Goal: Transaction & Acquisition: Purchase product/service

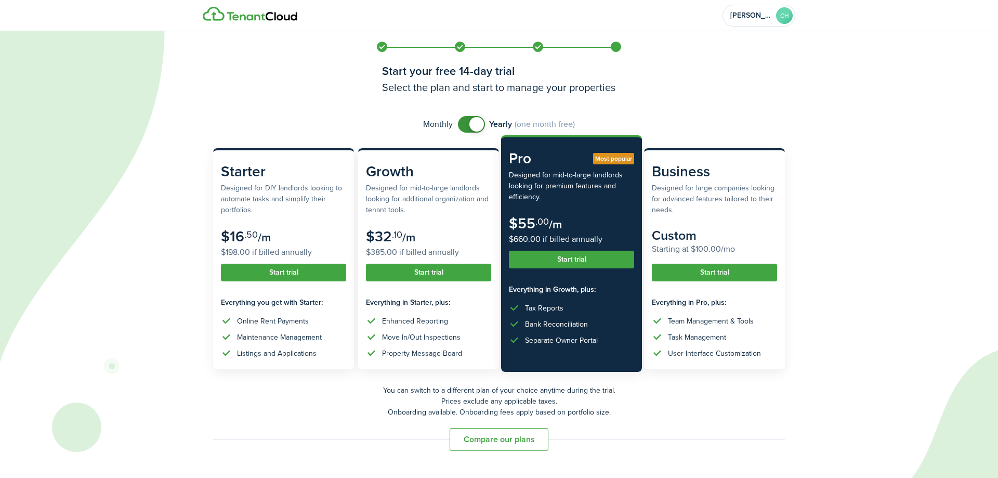
click at [596, 258] on button "Start trial" at bounding box center [571, 260] width 125 height 18
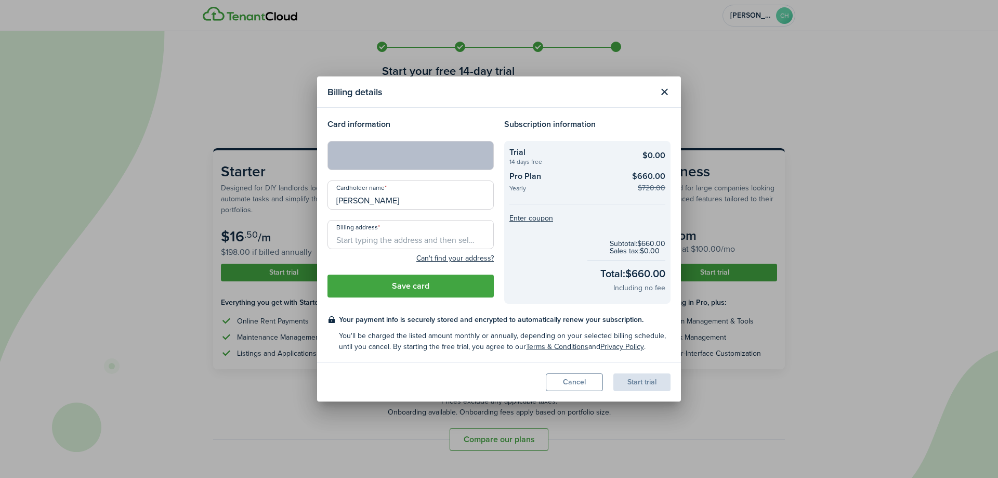
click at [425, 243] on input "Billing address" at bounding box center [410, 234] width 166 height 29
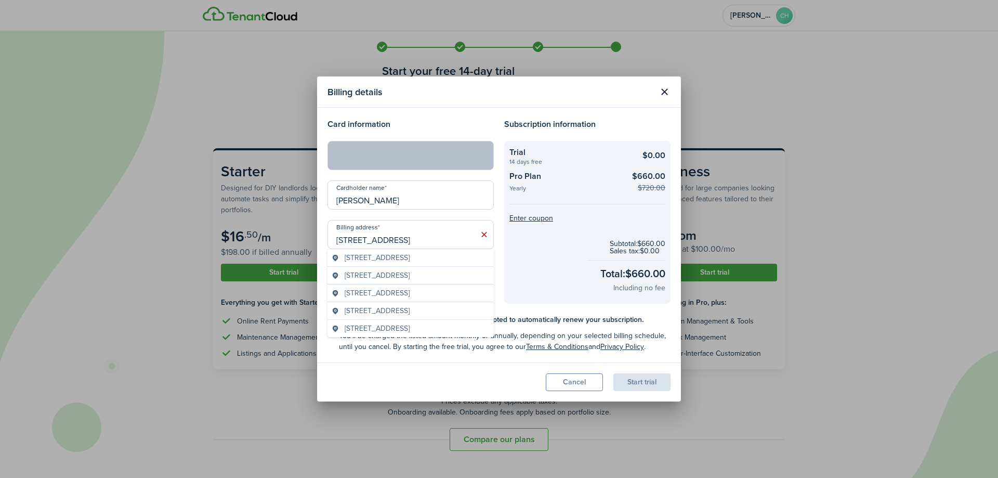
click at [370, 261] on span "[STREET_ADDRESS]" at bounding box center [377, 257] width 65 height 11
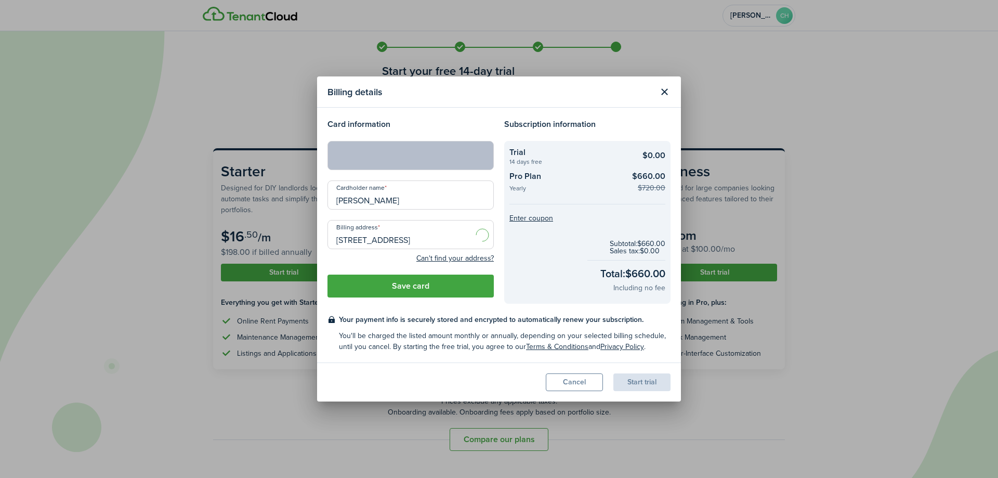
type input "[STREET_ADDRESS]"
click at [453, 291] on button "Save card" at bounding box center [410, 285] width 166 height 23
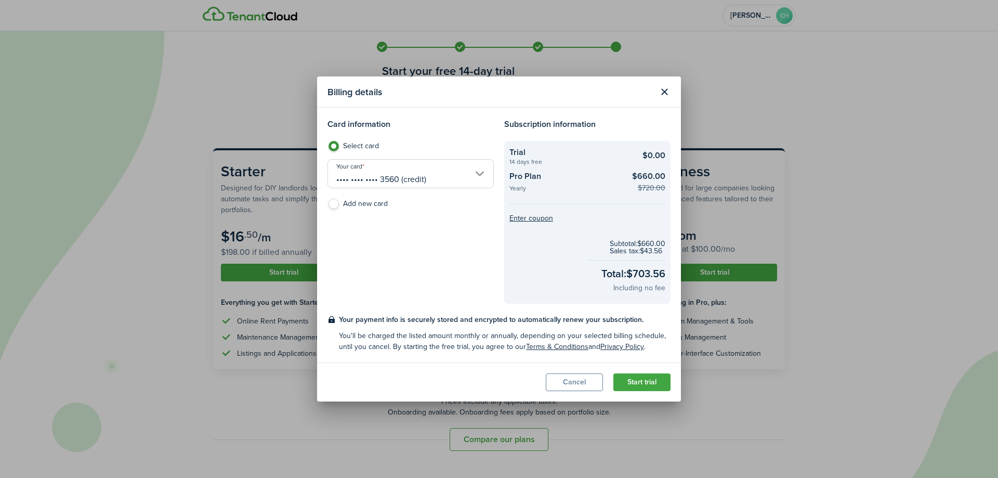
click at [632, 383] on button "Start trial" at bounding box center [641, 382] width 57 height 18
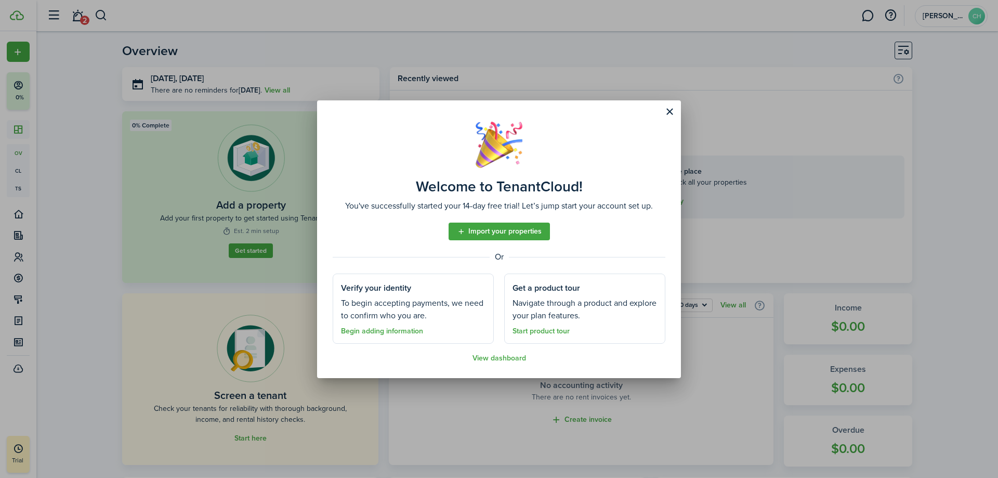
click at [489, 360] on link "View dashboard" at bounding box center [499, 358] width 54 height 8
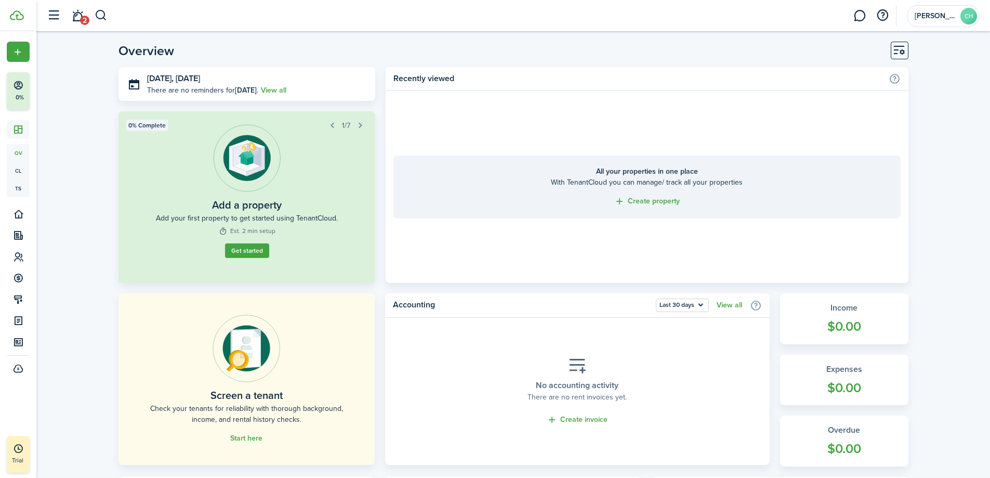
click at [255, 440] on link "Start here" at bounding box center [246, 438] width 32 height 8
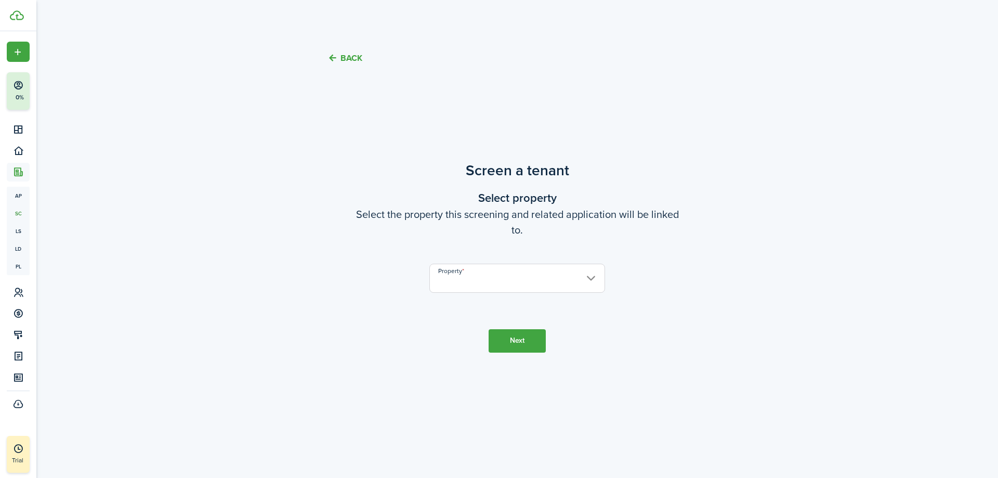
click at [484, 286] on input "Property" at bounding box center [517, 278] width 176 height 29
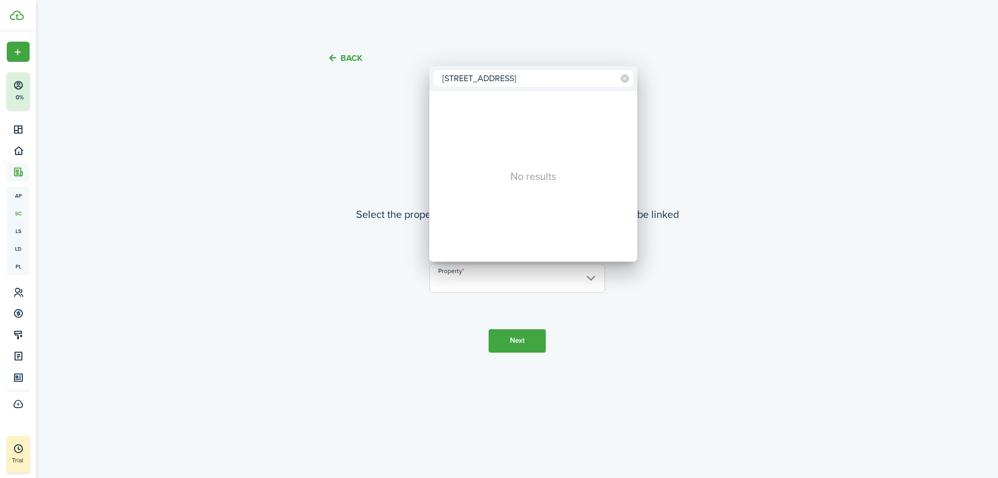
type input "[STREET_ADDRESS]"
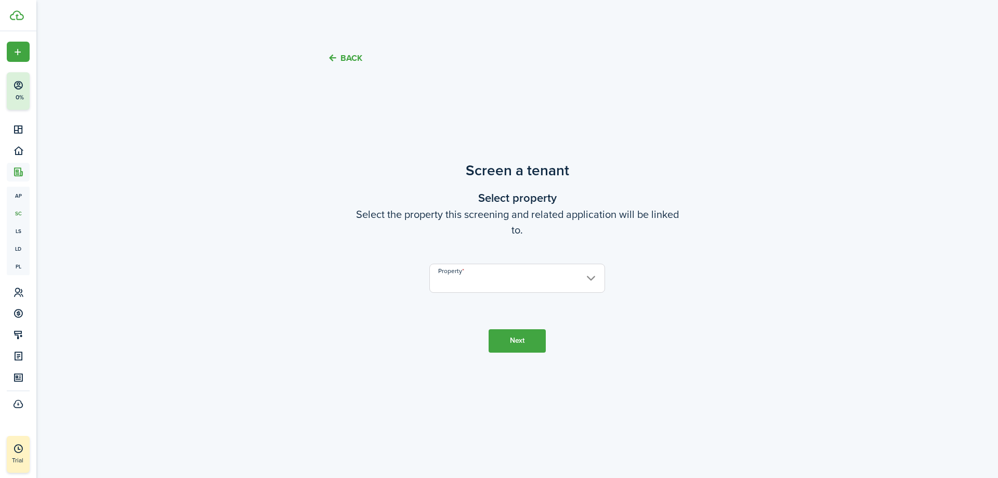
click at [592, 279] on input "Property" at bounding box center [517, 278] width 176 height 29
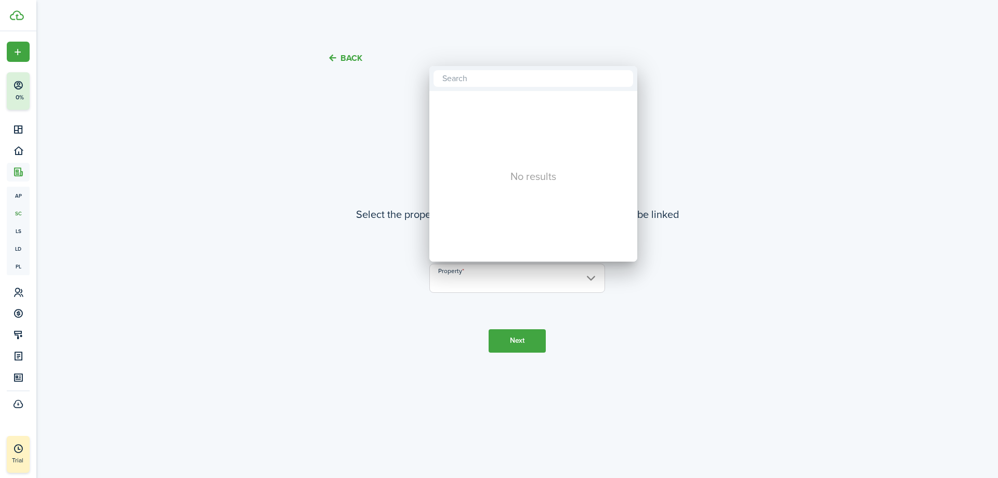
click at [620, 305] on div at bounding box center [499, 239] width 1164 height 644
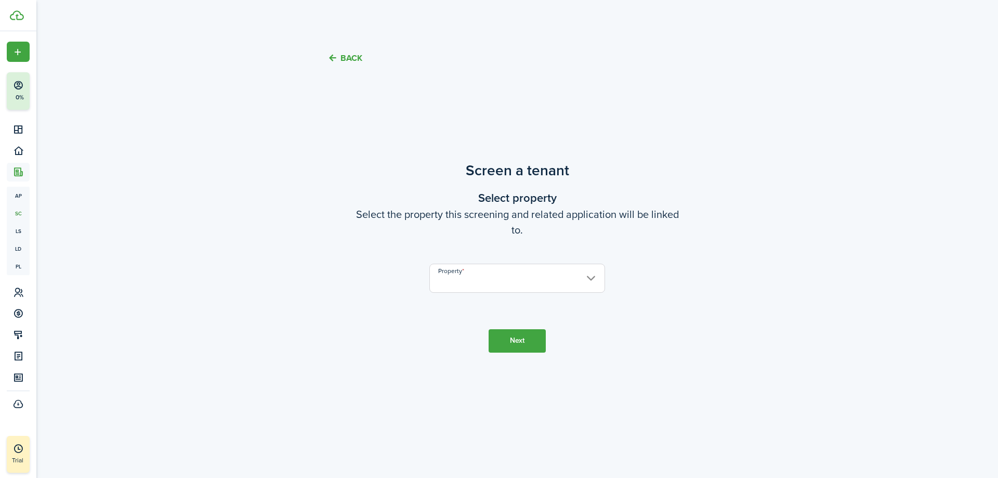
click at [335, 58] on button "Back" at bounding box center [344, 57] width 35 height 11
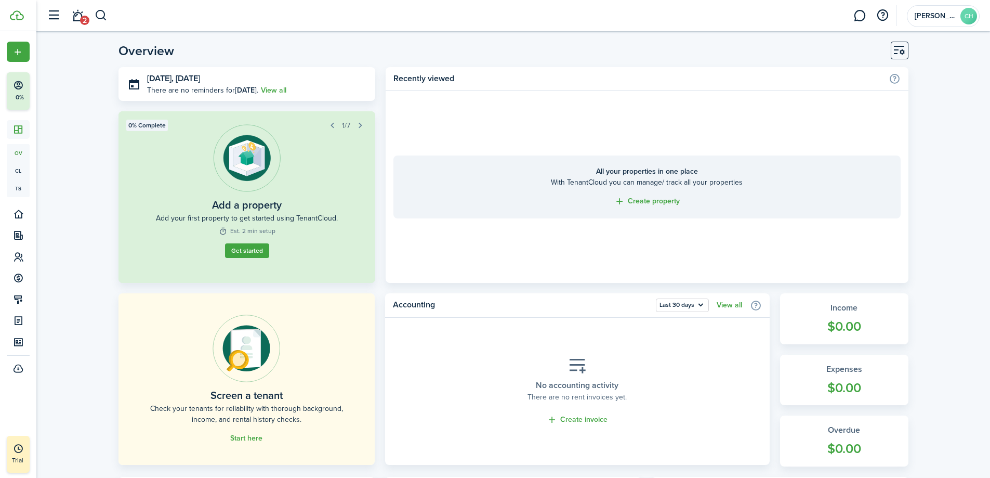
click at [238, 249] on link "Get started" at bounding box center [246, 256] width 49 height 16
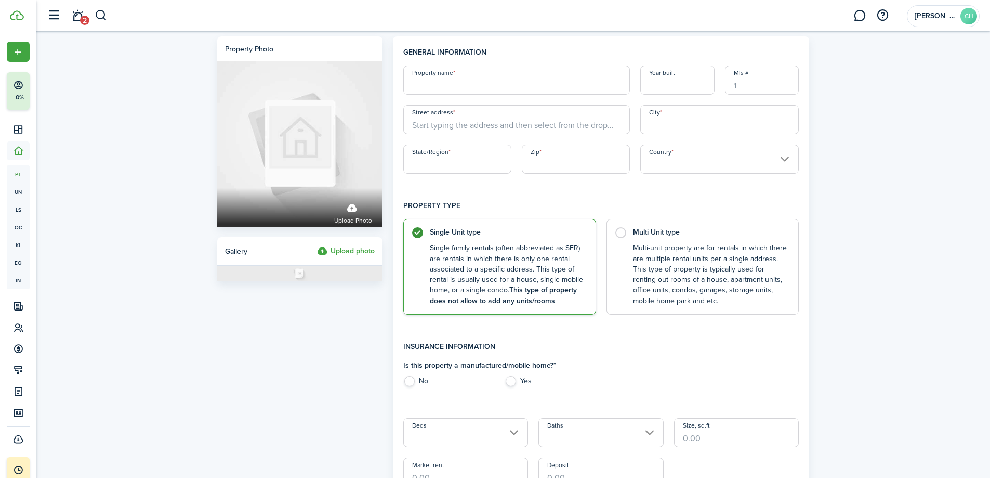
click at [492, 78] on input "Property name" at bounding box center [516, 79] width 227 height 29
type input "J"
type input "Big Spring"
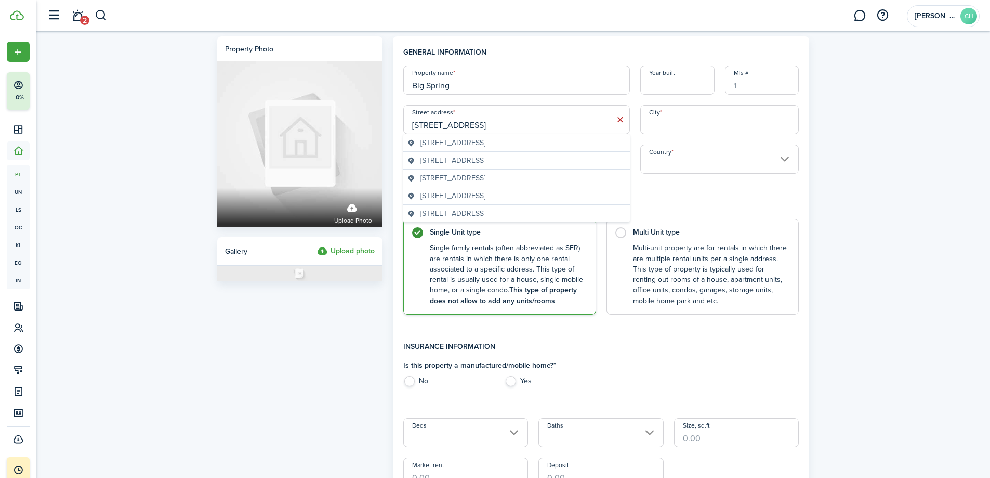
type input "[STREET_ADDRESS]"
click at [485, 144] on span "[STREET_ADDRESS]" at bounding box center [452, 142] width 65 height 11
type input "[GEOGRAPHIC_DATA]"
type input "78613"
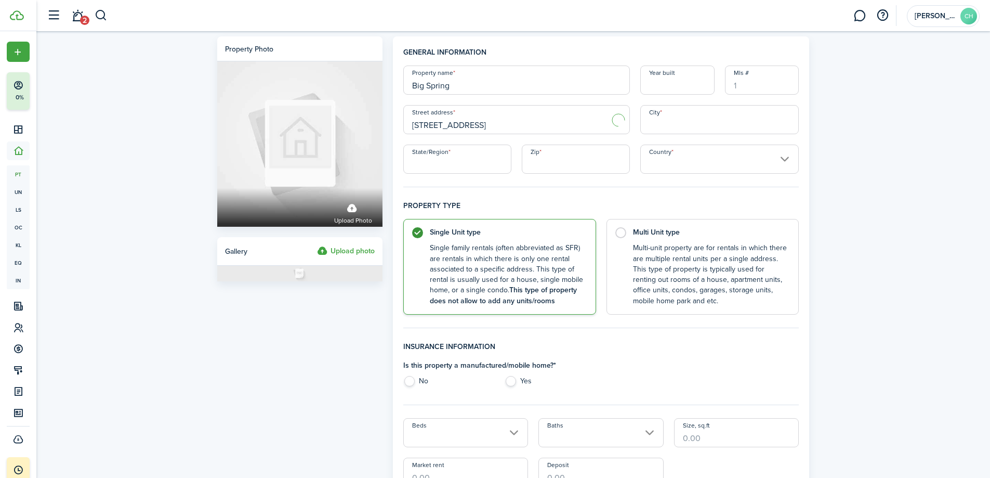
type input "[GEOGRAPHIC_DATA]"
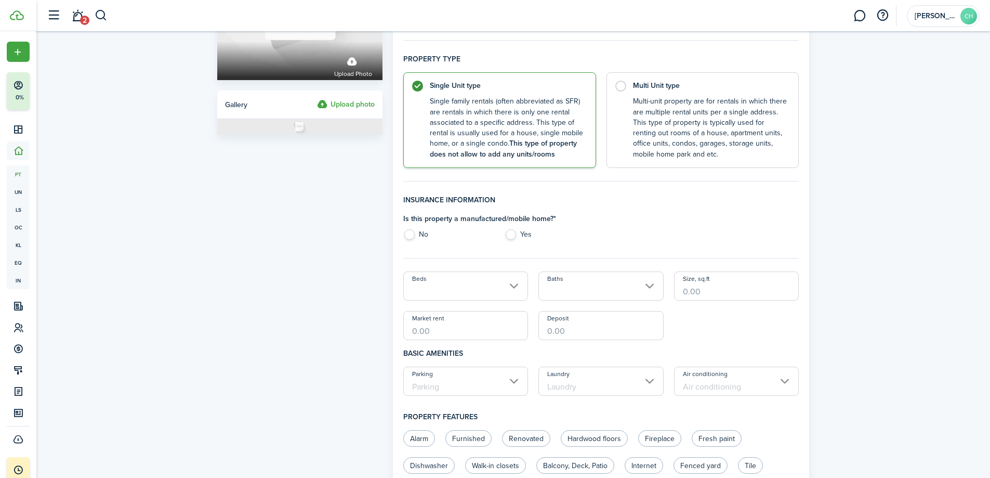
scroll to position [156, 0]
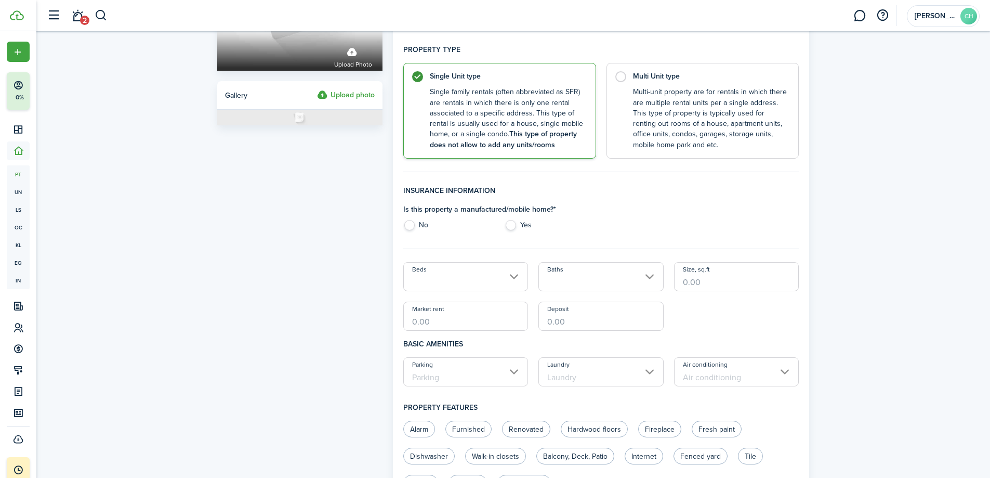
click at [410, 221] on label "No" at bounding box center [448, 228] width 91 height 16
radio input "true"
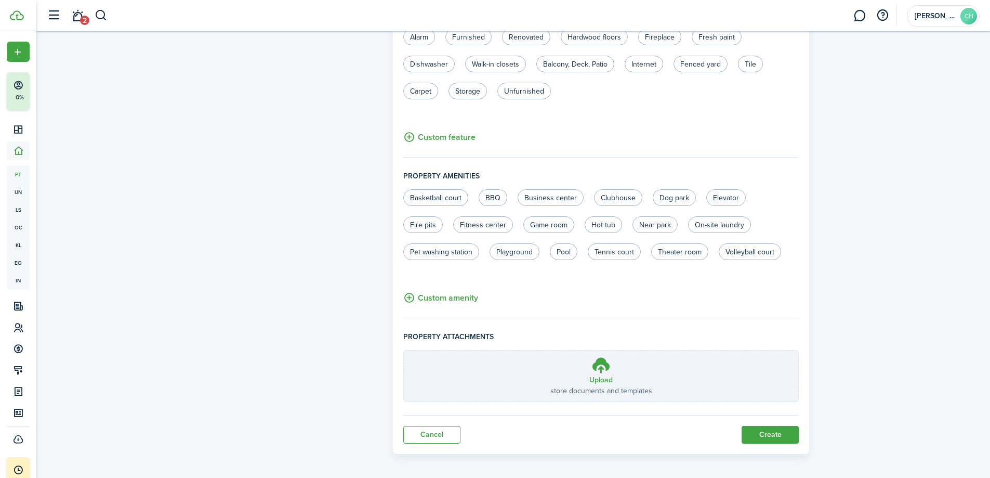
scroll to position [553, 0]
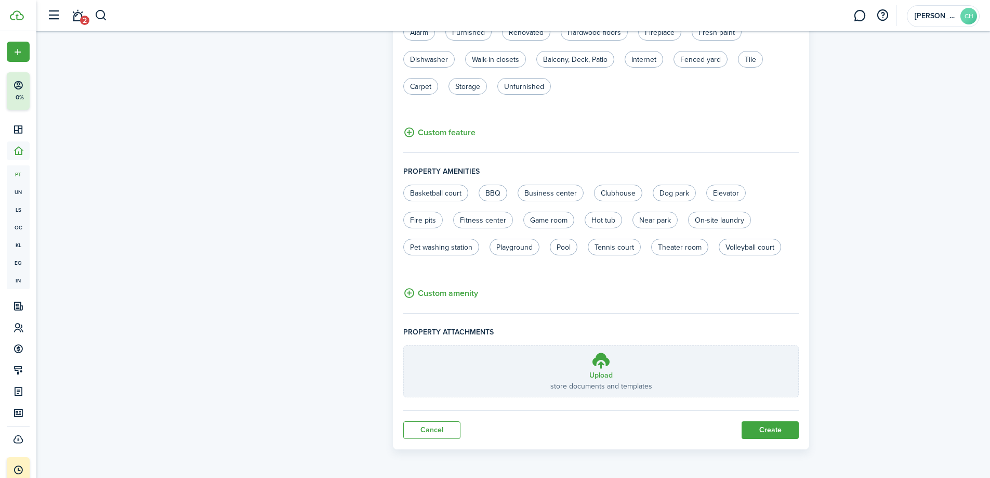
click at [770, 433] on button "Create" at bounding box center [770, 430] width 57 height 18
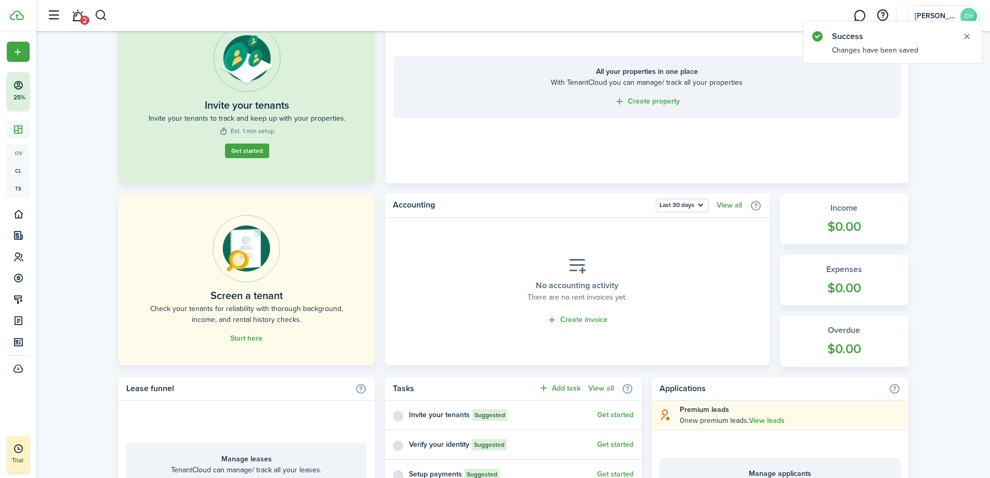
scroll to position [104, 0]
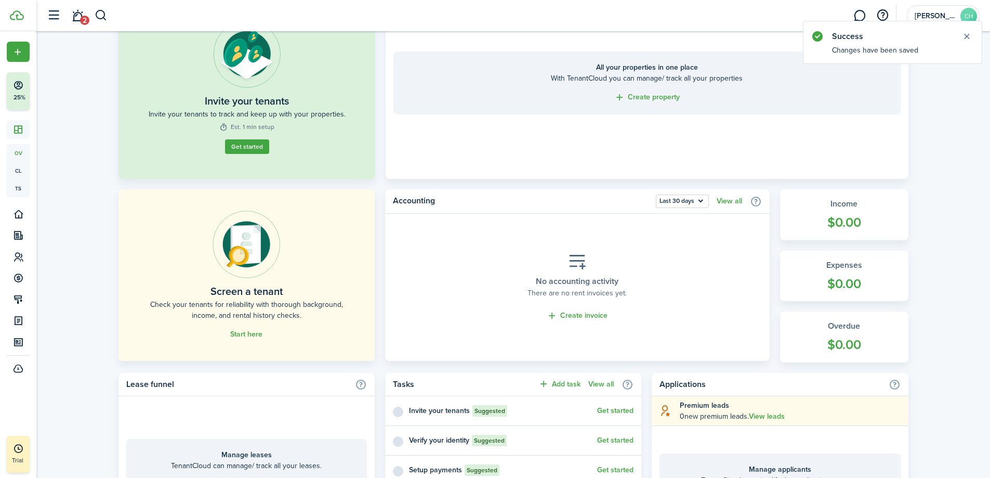
click at [245, 144] on button "Get started" at bounding box center [247, 146] width 44 height 15
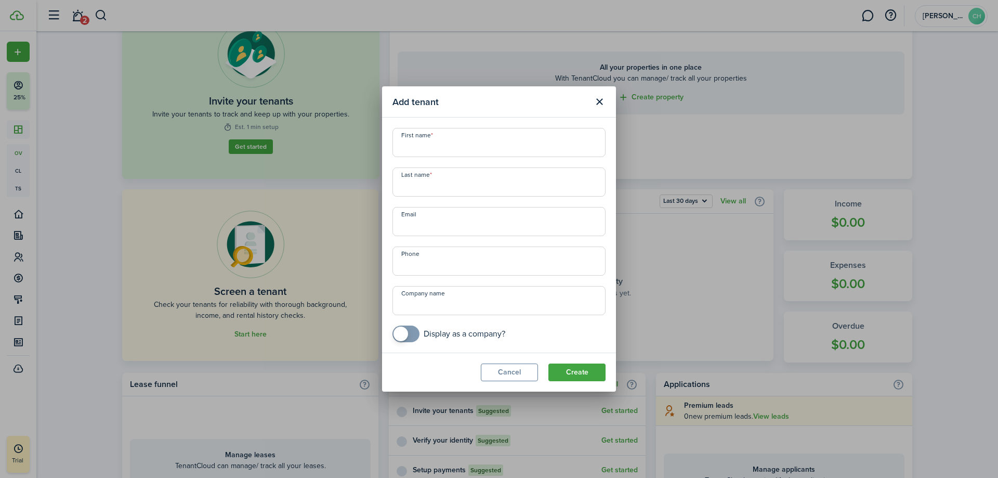
click at [522, 375] on button "Cancel" at bounding box center [509, 372] width 57 height 18
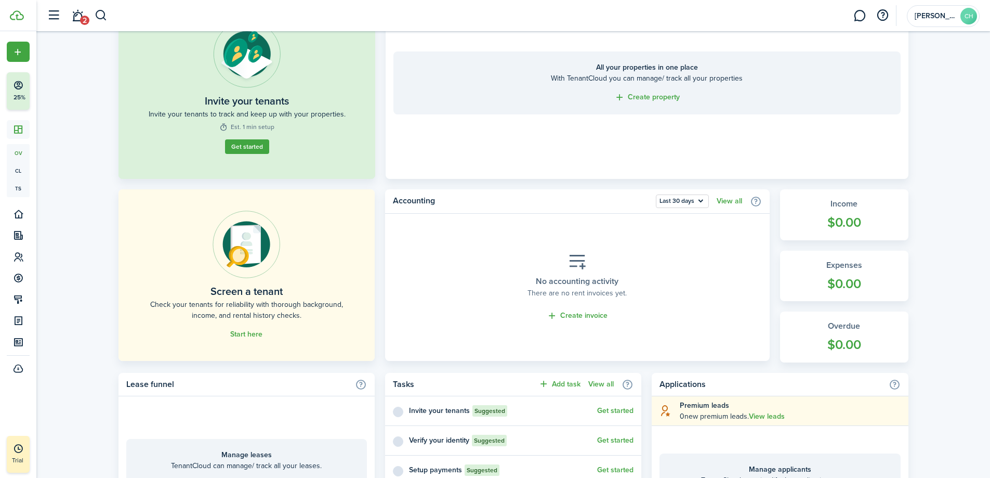
click at [255, 336] on link "Start here" at bounding box center [246, 334] width 32 height 8
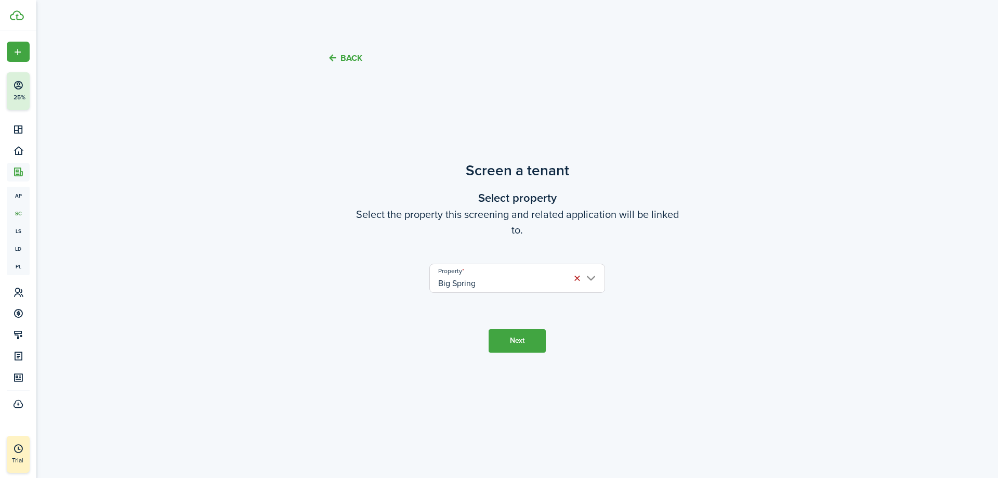
click at [523, 343] on button "Next" at bounding box center [517, 340] width 57 height 23
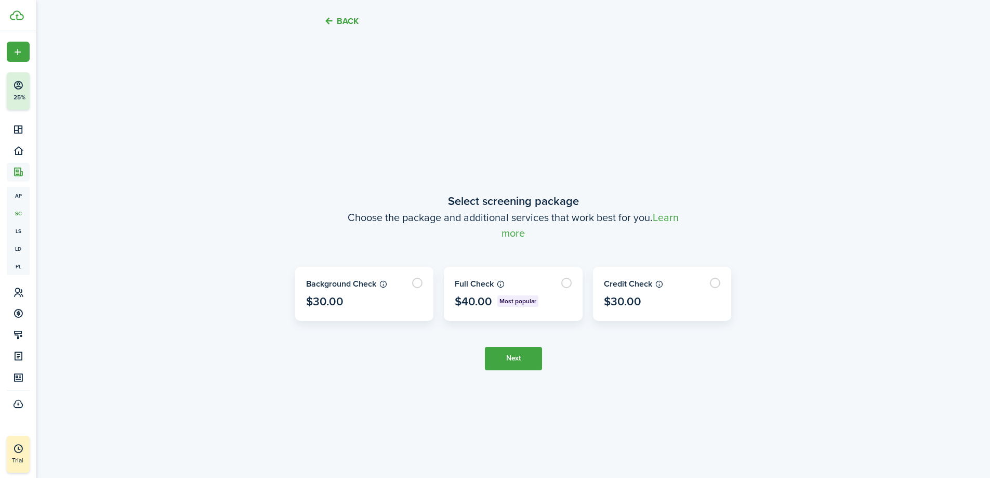
scroll to position [398, 0]
click at [570, 280] on label at bounding box center [513, 292] width 138 height 53
radio input "true"
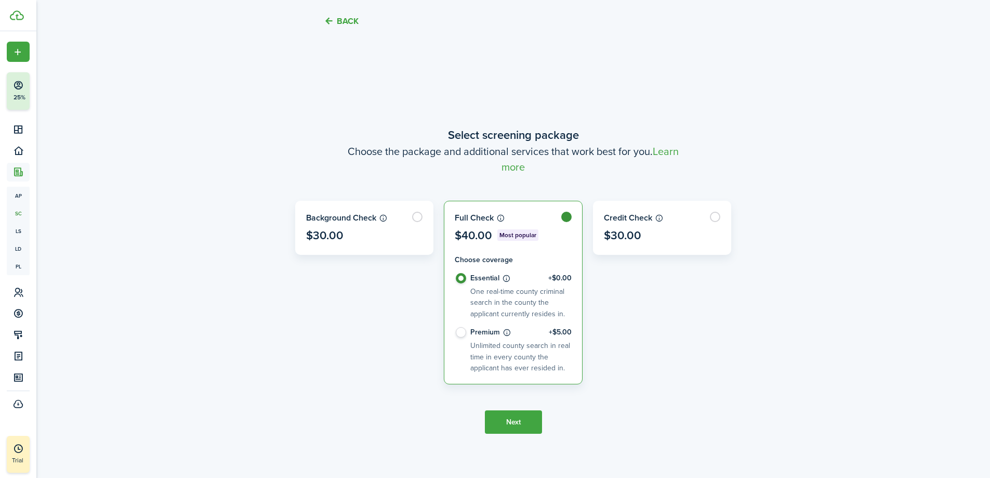
click at [523, 419] on button "Next" at bounding box center [513, 421] width 57 height 23
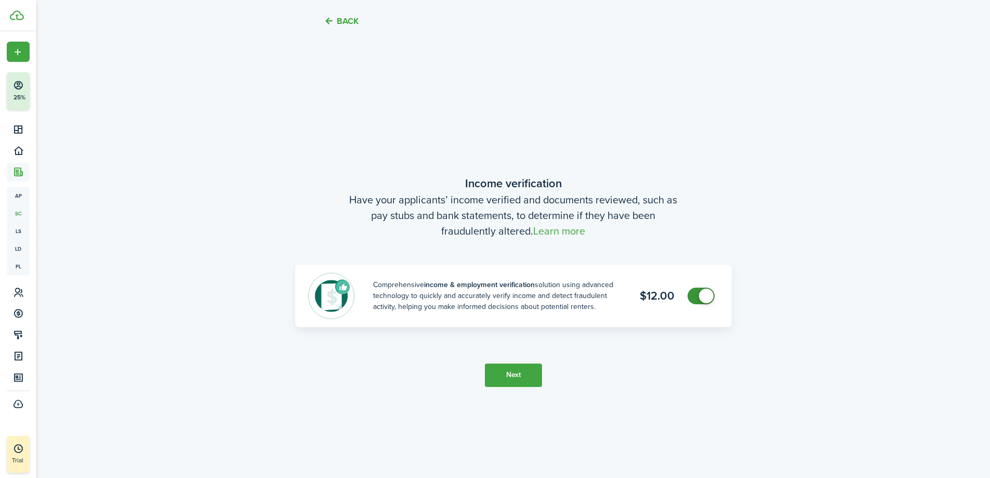
scroll to position [875, 0]
checkbox input "false"
click at [696, 297] on span at bounding box center [701, 295] width 10 height 17
click at [520, 383] on button "Next" at bounding box center [513, 374] width 57 height 23
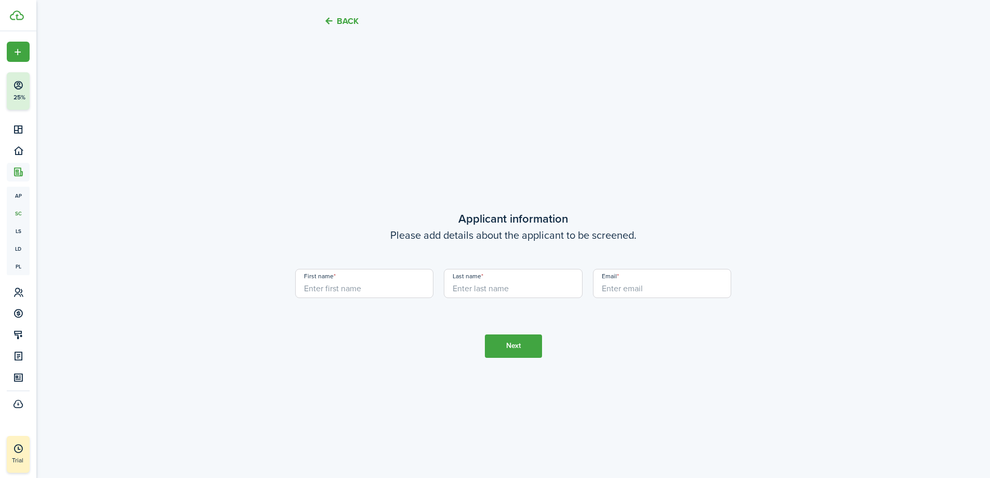
scroll to position [1353, 0]
click at [366, 289] on input "First name" at bounding box center [364, 279] width 139 height 29
type input "Chaowei"
type input "Hu"
click at [616, 281] on input "Email" at bounding box center [662, 279] width 139 height 29
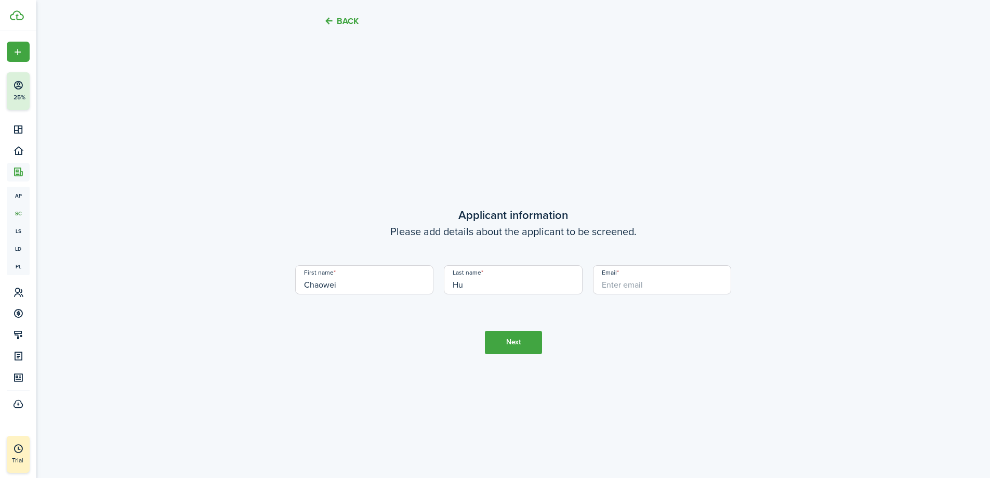
paste input "[EMAIL_ADDRESS][DOMAIN_NAME]"
type input "[EMAIL_ADDRESS][DOMAIN_NAME]"
click at [526, 344] on button "Next" at bounding box center [513, 342] width 57 height 23
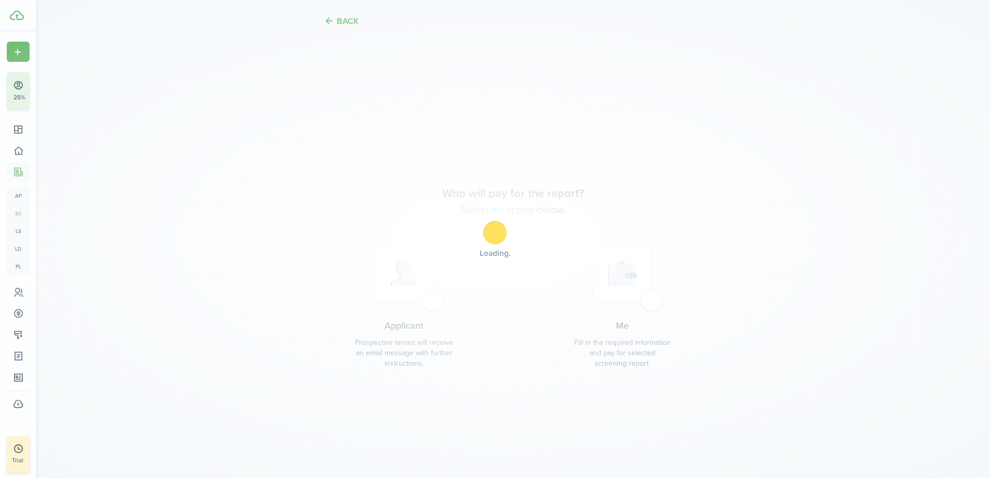
scroll to position [1831, 0]
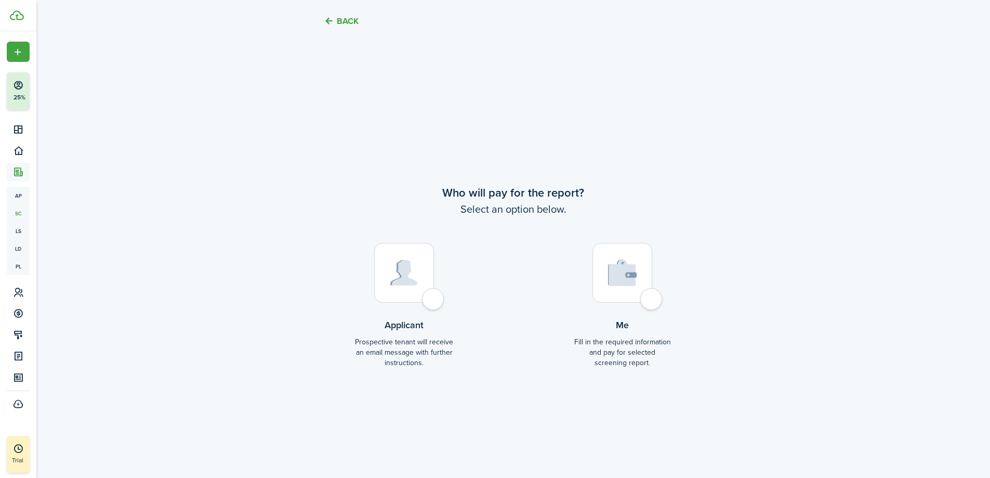
click at [652, 303] on div at bounding box center [623, 273] width 60 height 60
radio input "true"
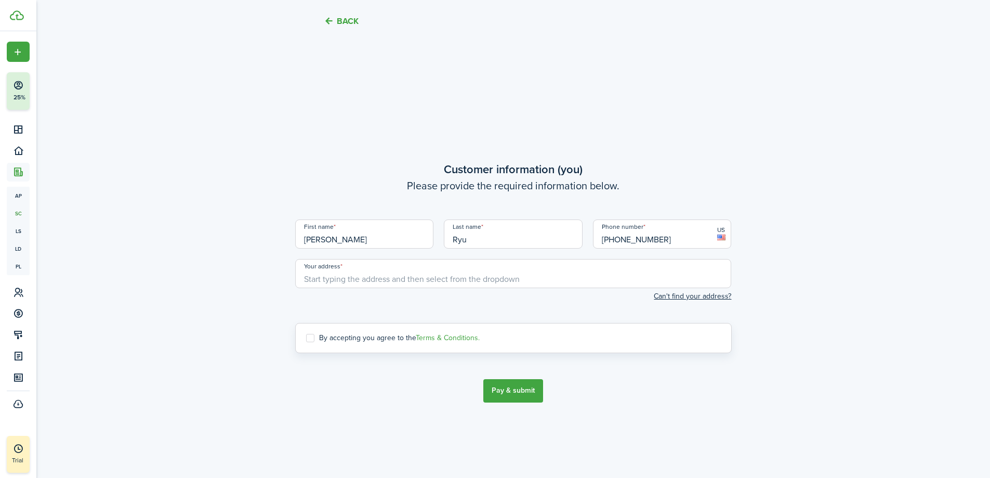
scroll to position [2308, 0]
click at [438, 275] on input "Your address" at bounding box center [513, 271] width 437 height 29
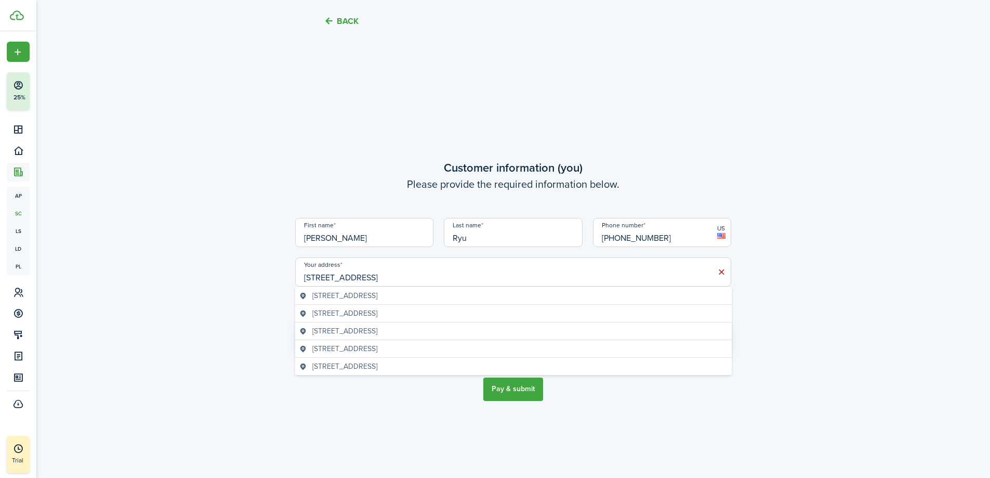
click at [377, 300] on span "[STREET_ADDRESS]" at bounding box center [344, 295] width 65 height 11
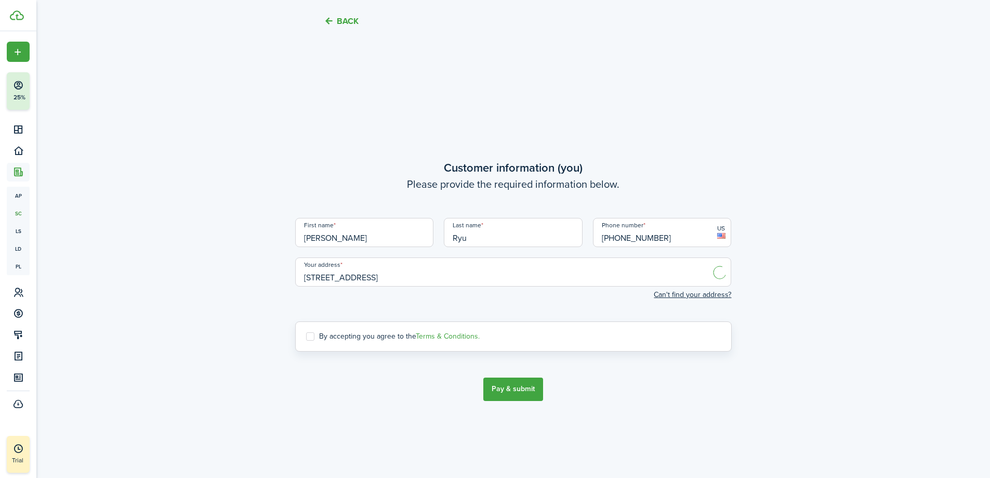
type input "[STREET_ADDRESS]"
click at [358, 335] on label "By accepting you agree to the Terms & Conditions." at bounding box center [393, 336] width 174 height 8
click at [306, 336] on input "By accepting you agree to the Terms & Conditions." at bounding box center [306, 336] width 1 height 1
checkbox input "true"
click at [518, 386] on button "Pay & submit" at bounding box center [513, 388] width 60 height 23
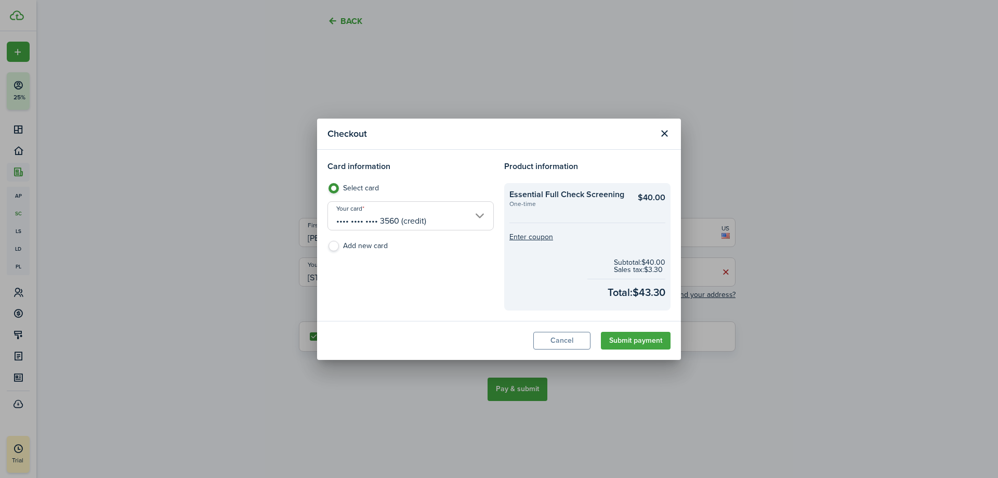
click at [629, 343] on button "Submit payment" at bounding box center [636, 341] width 70 height 18
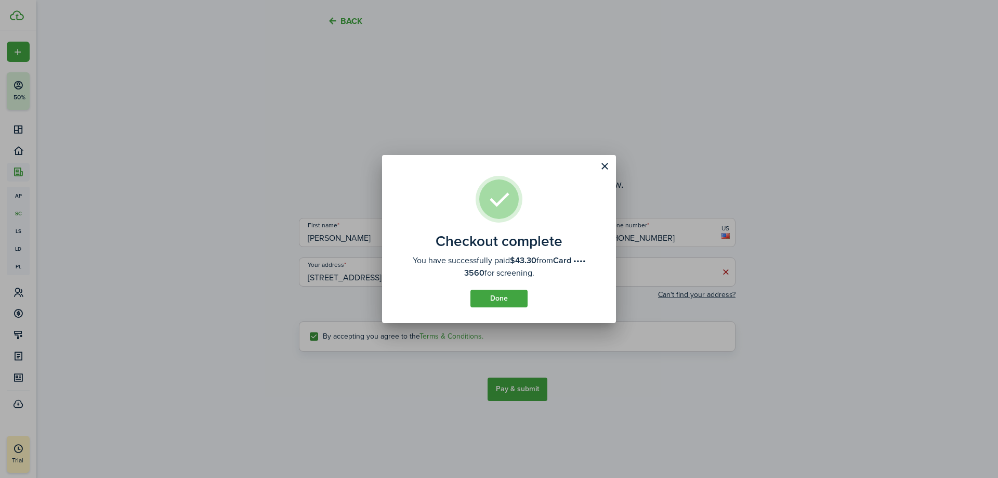
click at [508, 296] on button "Done" at bounding box center [498, 299] width 57 height 18
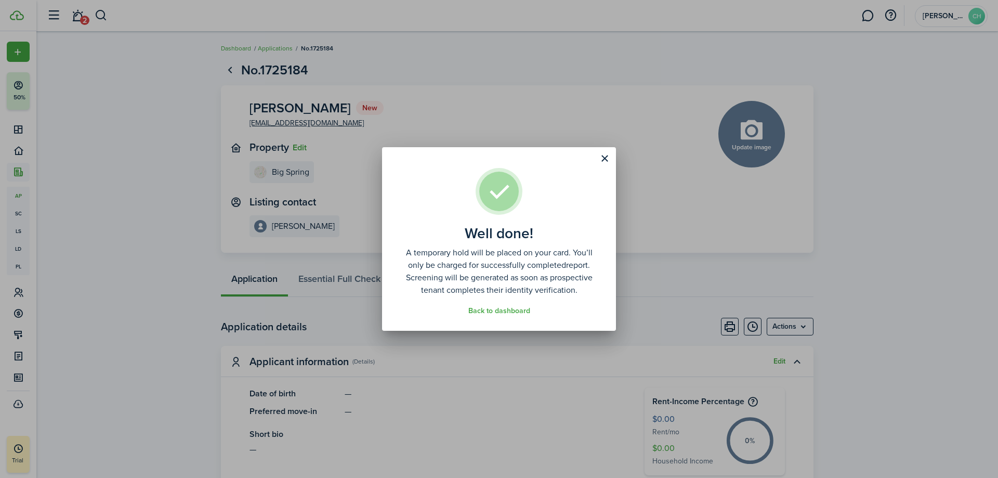
click at [511, 312] on link "Back to dashboard" at bounding box center [499, 311] width 62 height 8
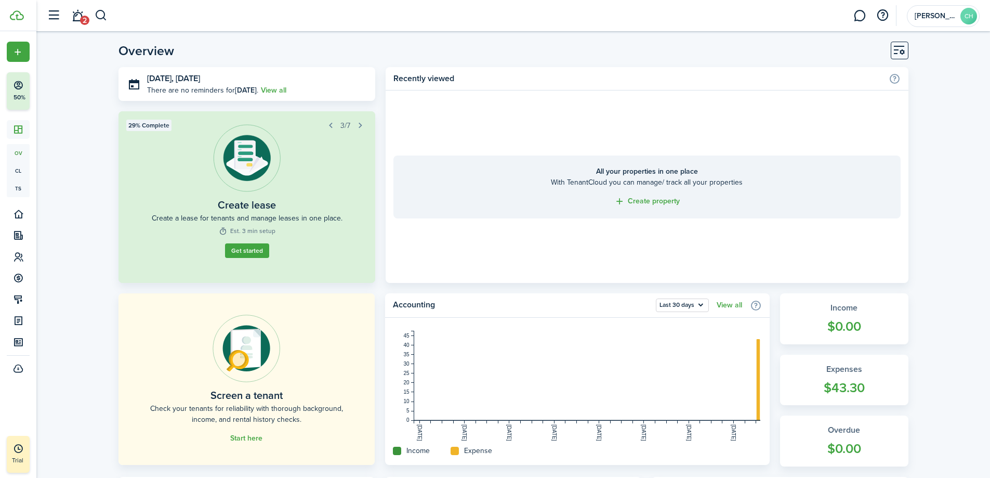
click at [256, 436] on link "Start here" at bounding box center [246, 438] width 32 height 8
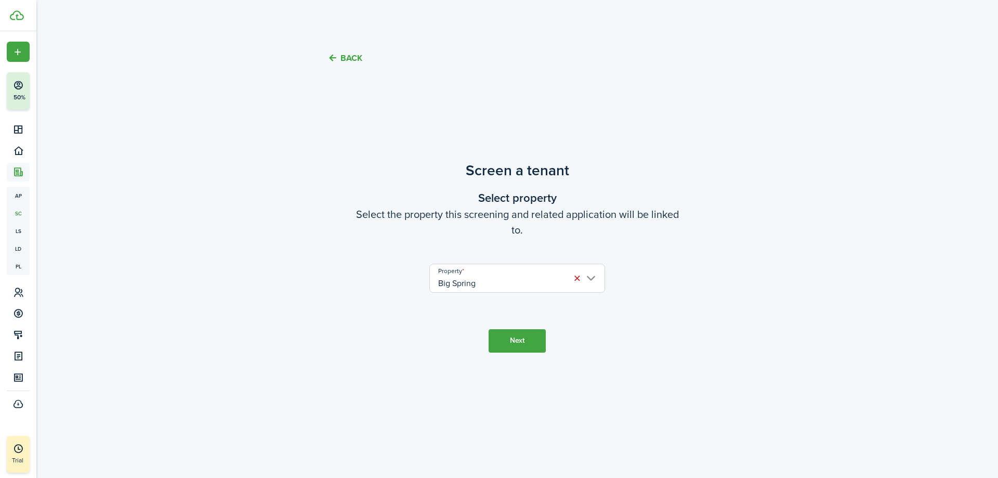
click at [522, 340] on button "Next" at bounding box center [517, 340] width 57 height 23
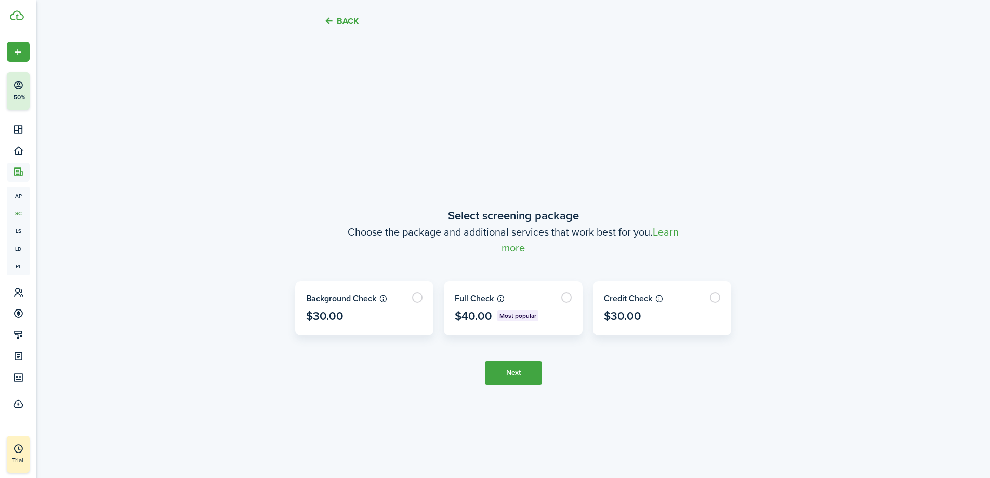
scroll to position [398, 0]
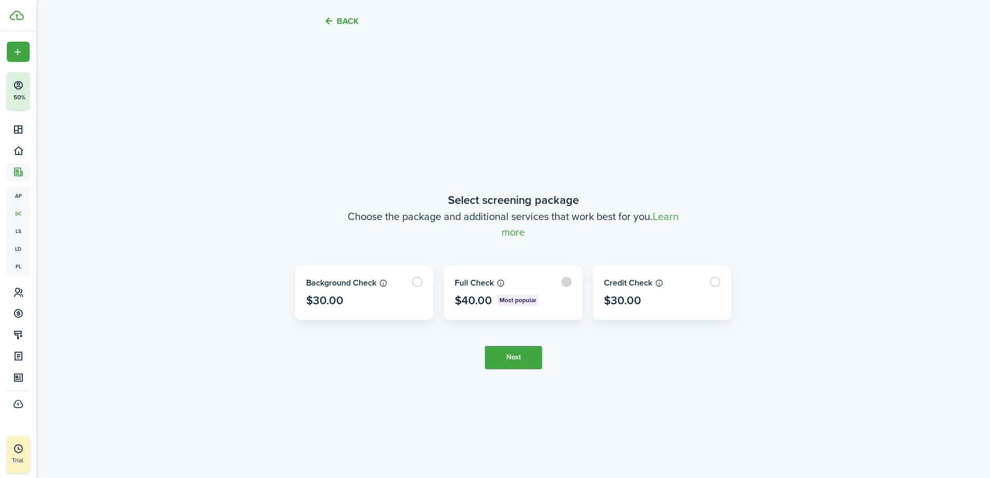
click at [557, 282] on label at bounding box center [513, 292] width 138 height 53
radio input "true"
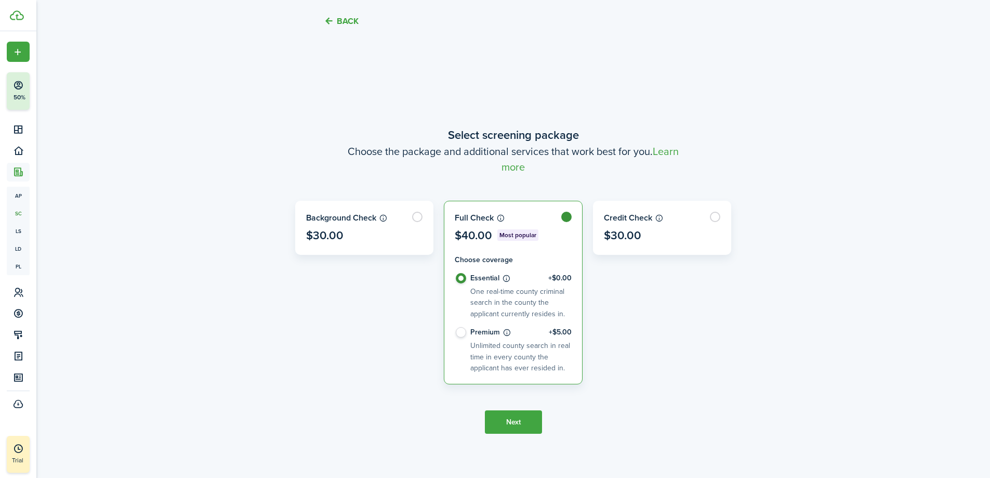
click at [522, 425] on button "Next" at bounding box center [513, 421] width 57 height 23
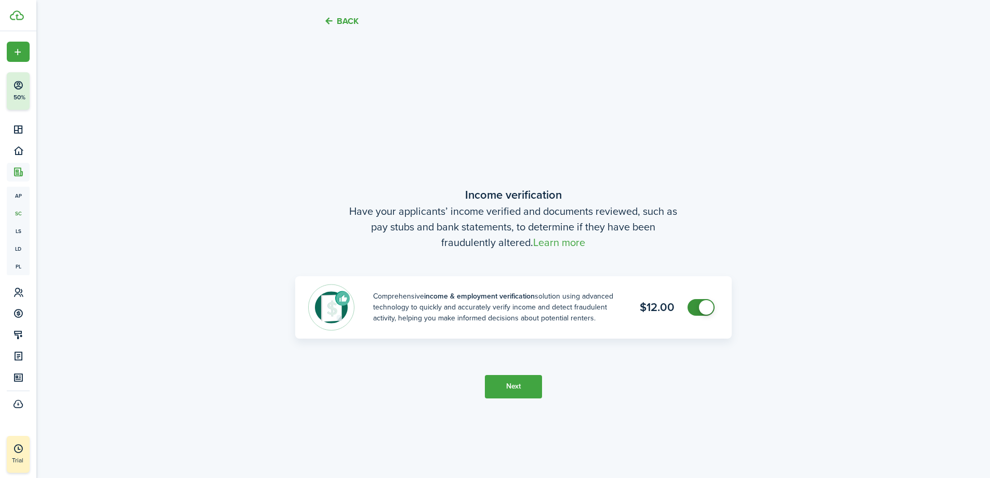
scroll to position [875, 0]
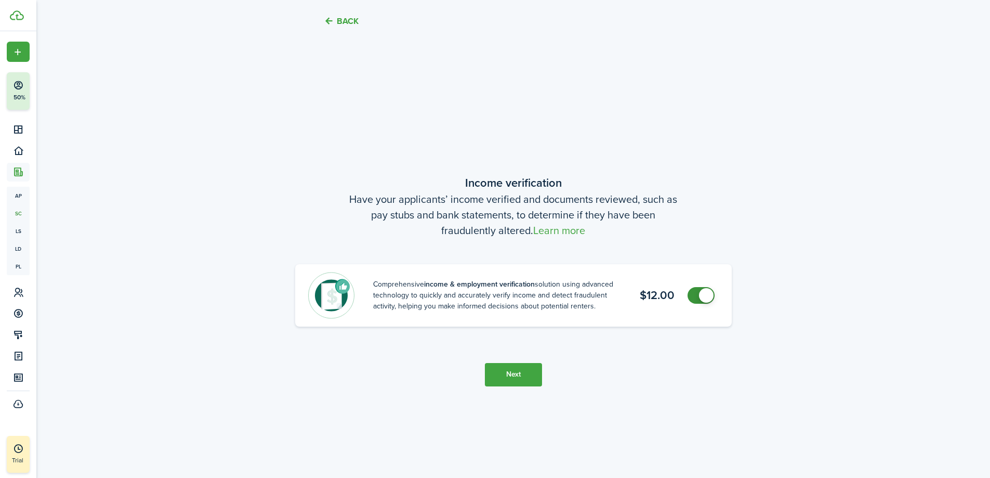
checkbox input "false"
click at [696, 300] on span at bounding box center [701, 295] width 10 height 17
click at [523, 376] on button "Next" at bounding box center [513, 374] width 57 height 23
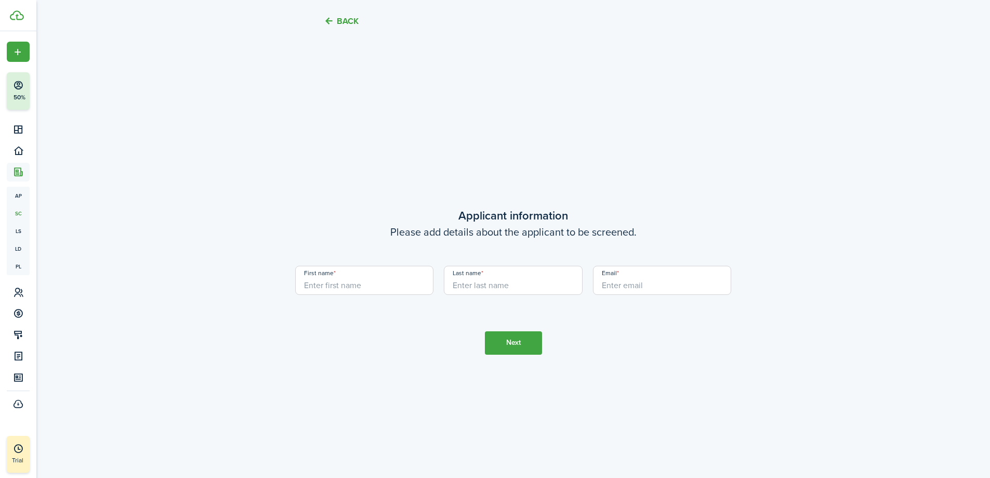
scroll to position [1353, 0]
drag, startPoint x: 362, startPoint y: 285, endPoint x: 371, endPoint y: 287, distance: 9.6
click at [362, 285] on input "First name" at bounding box center [364, 279] width 139 height 29
type input "Bei"
type input "[PERSON_NAME]"
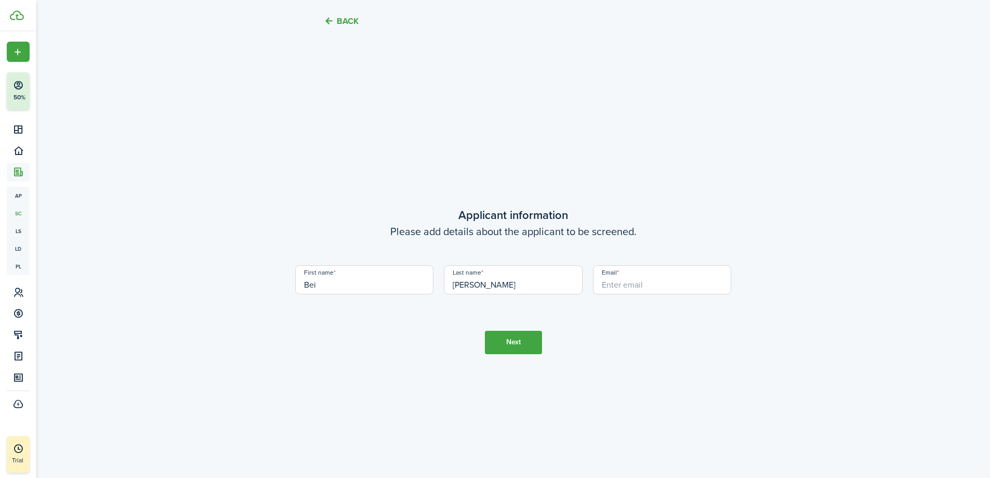
click at [625, 292] on input "Email" at bounding box center [662, 279] width 139 height 29
paste input "[EMAIL_ADDRESS][DOMAIN_NAME]"
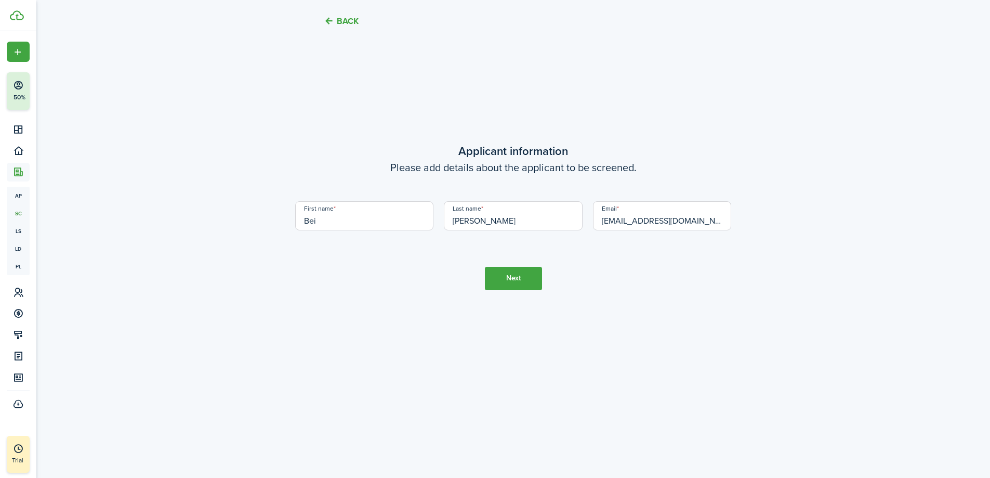
scroll to position [1423, 0]
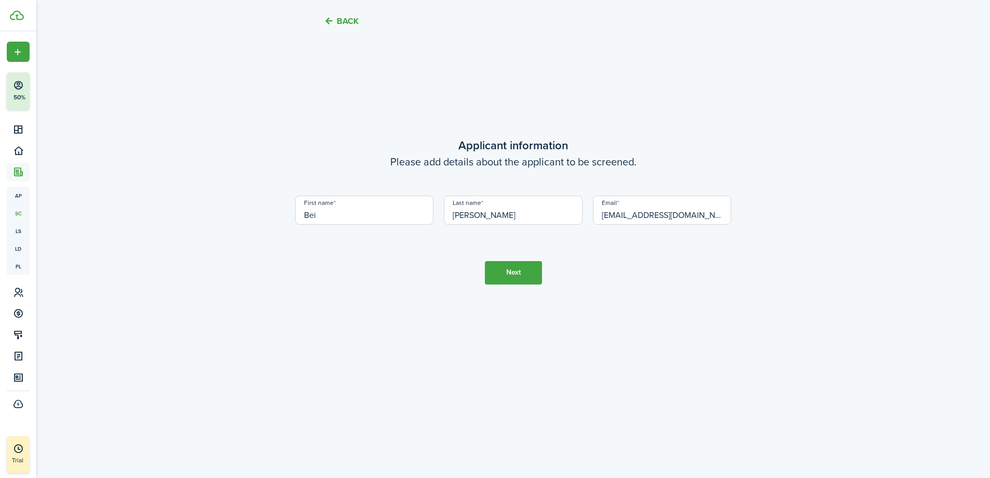
type input "[EMAIL_ADDRESS][DOMAIN_NAME]"
click at [505, 274] on button "Next" at bounding box center [513, 272] width 57 height 23
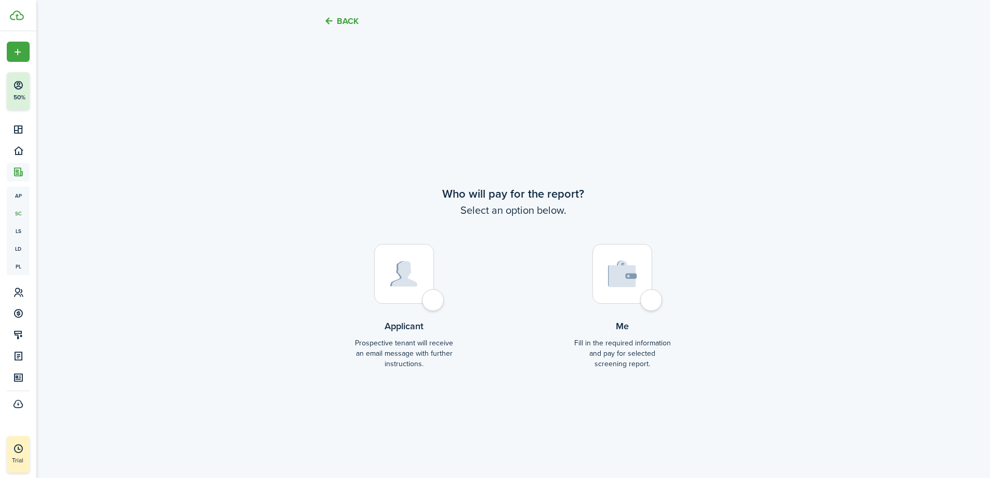
scroll to position [1831, 0]
click at [646, 303] on div at bounding box center [623, 273] width 60 height 60
radio input "true"
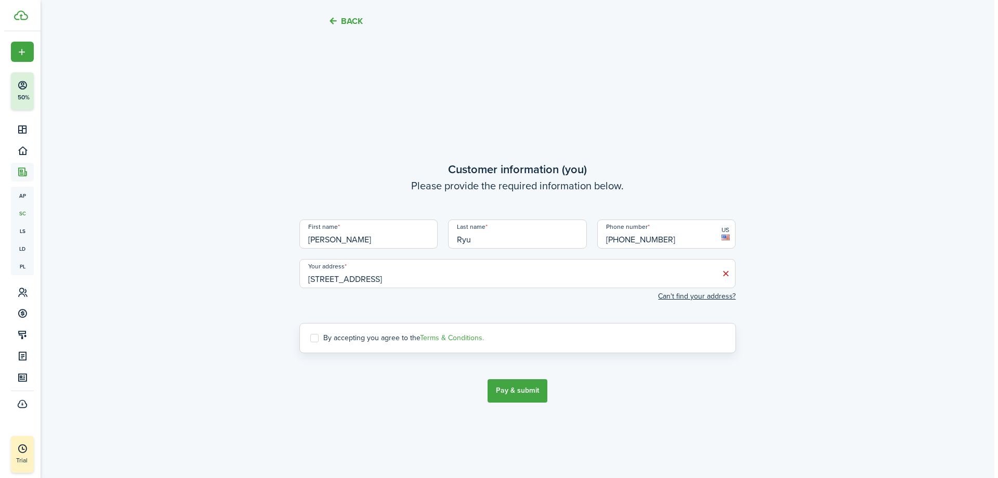
scroll to position [2308, 0]
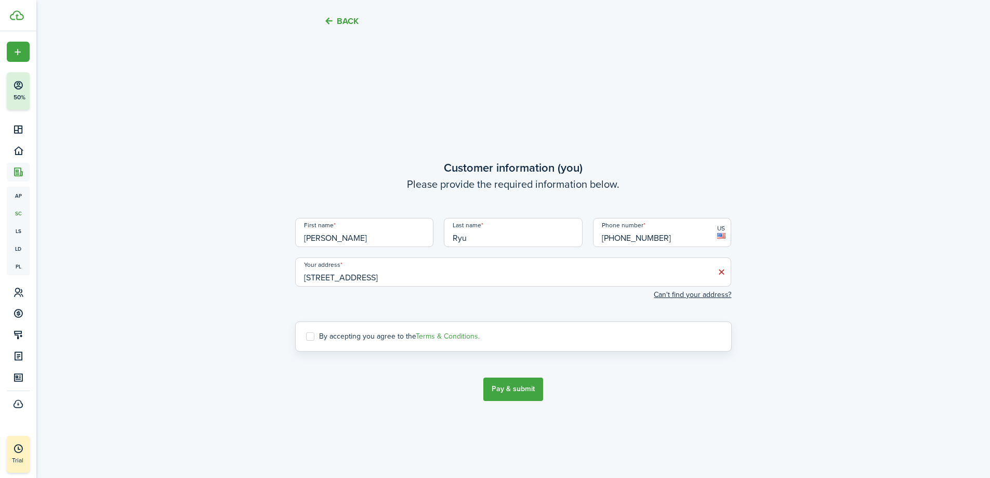
click at [314, 336] on label "By accepting you agree to the Terms & Conditions." at bounding box center [393, 336] width 174 height 8
click at [306, 336] on input "By accepting you agree to the Terms & Conditions." at bounding box center [306, 336] width 1 height 1
checkbox input "true"
click at [506, 392] on button "Pay & submit" at bounding box center [513, 388] width 60 height 23
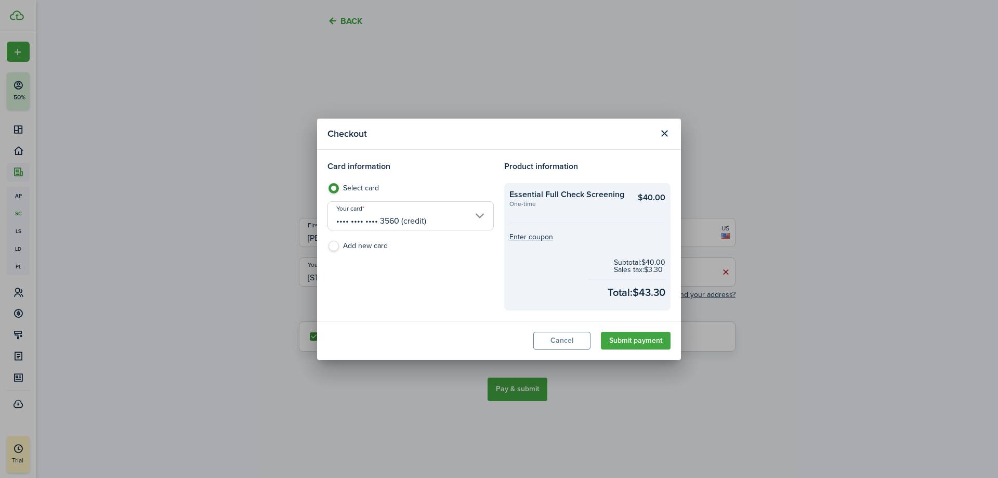
click at [632, 337] on button "Submit payment" at bounding box center [636, 341] width 70 height 18
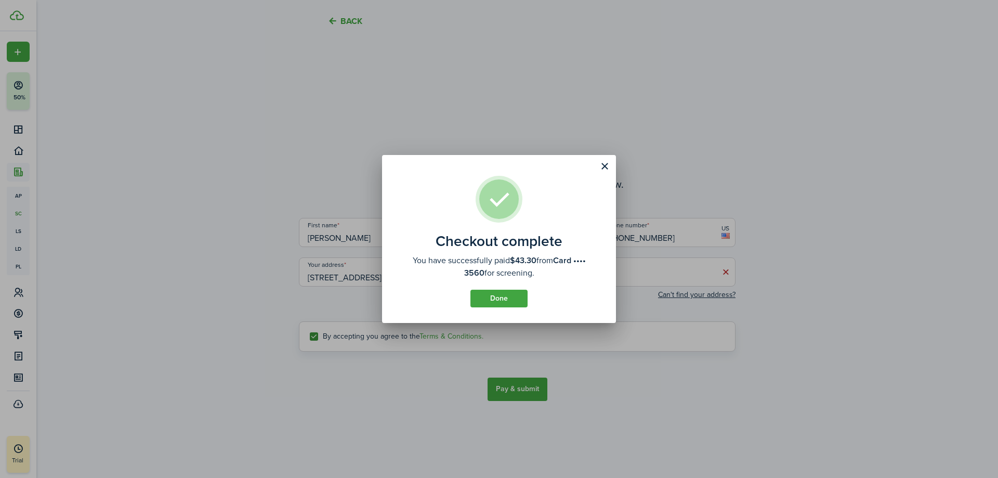
click at [495, 291] on button "Done" at bounding box center [498, 299] width 57 height 18
